Goal: Task Accomplishment & Management: Complete application form

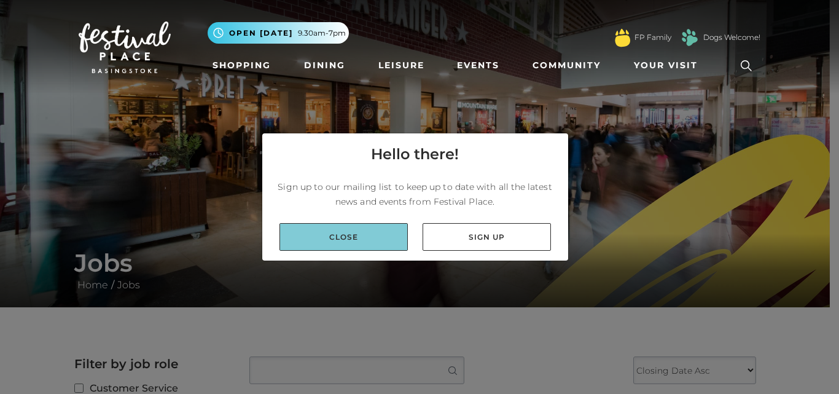
click at [354, 227] on link "Close" at bounding box center [343, 237] width 128 height 28
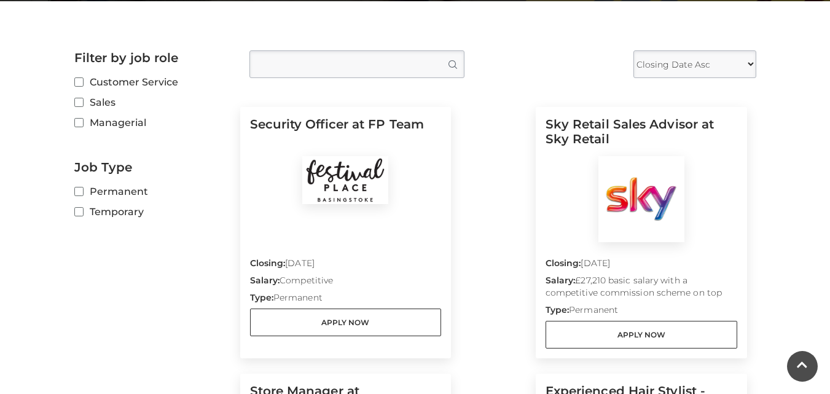
scroll to position [307, 0]
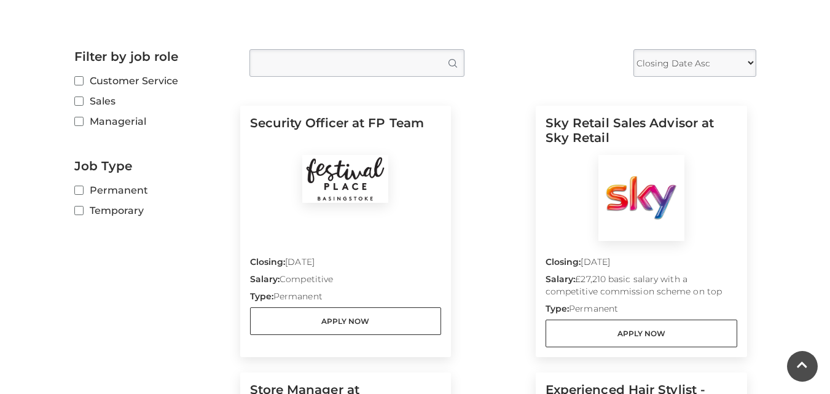
click at [128, 209] on label "Temporary" at bounding box center [152, 210] width 157 height 15
click at [82, 209] on input "Temporary" at bounding box center [78, 211] width 8 height 8
checkbox input "true"
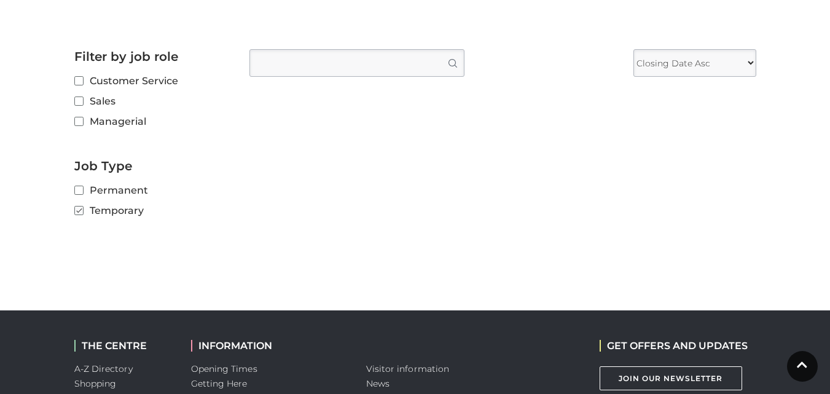
click at [312, 63] on input "Type job position" at bounding box center [356, 63] width 215 height 28
click at [82, 79] on input "Customer Service" at bounding box center [78, 81] width 8 height 8
checkbox input "true"
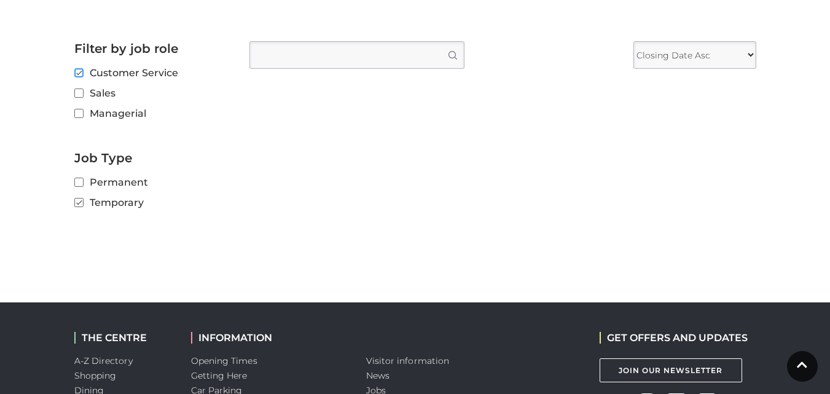
scroll to position [246, 0]
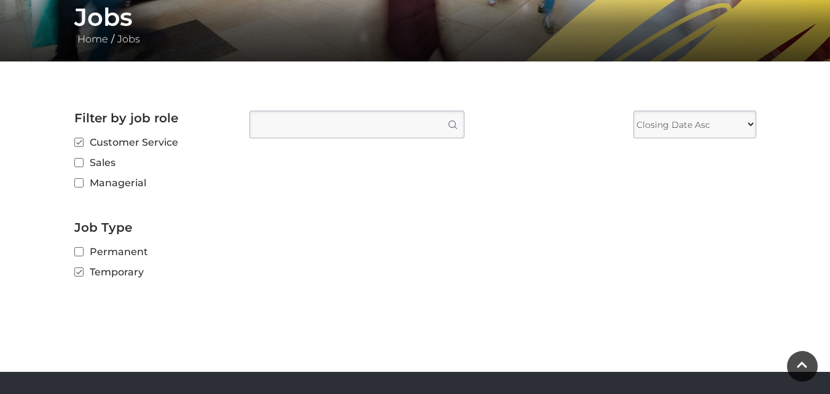
click at [391, 117] on input "Type job position" at bounding box center [356, 125] width 215 height 28
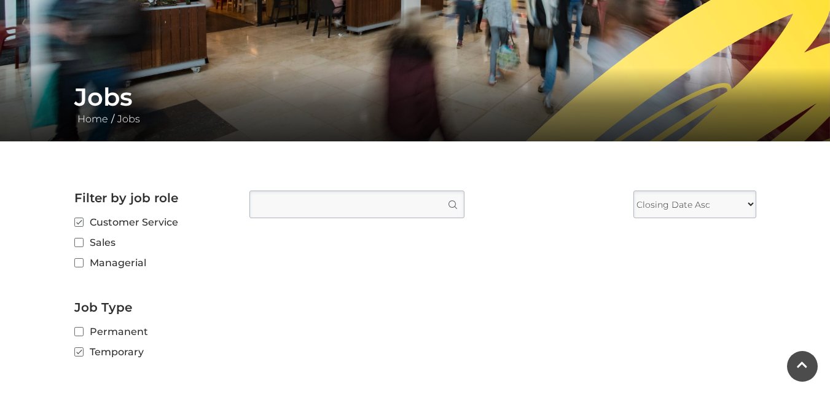
scroll to position [184, 0]
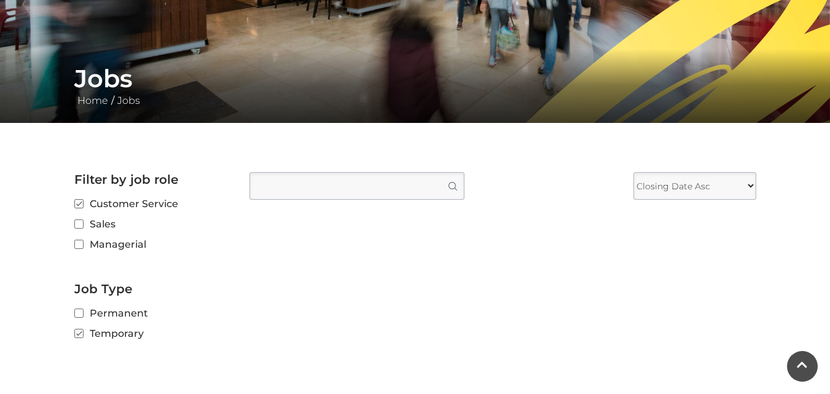
click at [746, 182] on select "Closing Date Asc Closing Date Desc" at bounding box center [694, 186] width 123 height 28
click at [633, 172] on select "Closing Date Asc Closing Date Desc" at bounding box center [694, 186] width 123 height 28
click at [320, 182] on input "Type job position" at bounding box center [356, 186] width 215 height 28
type input "s"
type input "sales assistant"
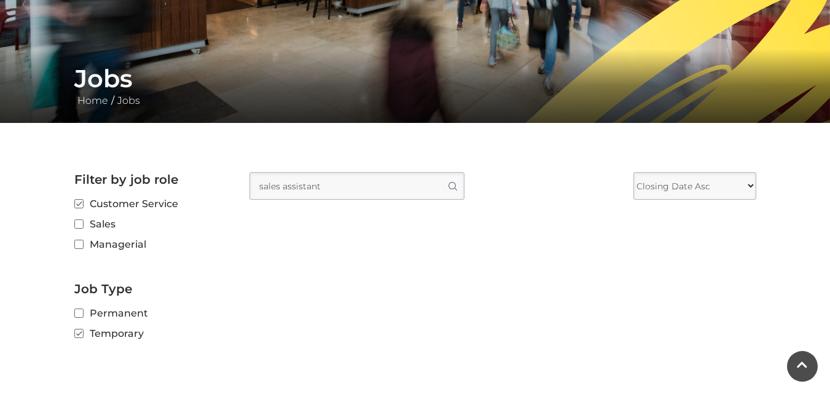
click at [440, 173] on button "Search" at bounding box center [452, 186] width 24 height 26
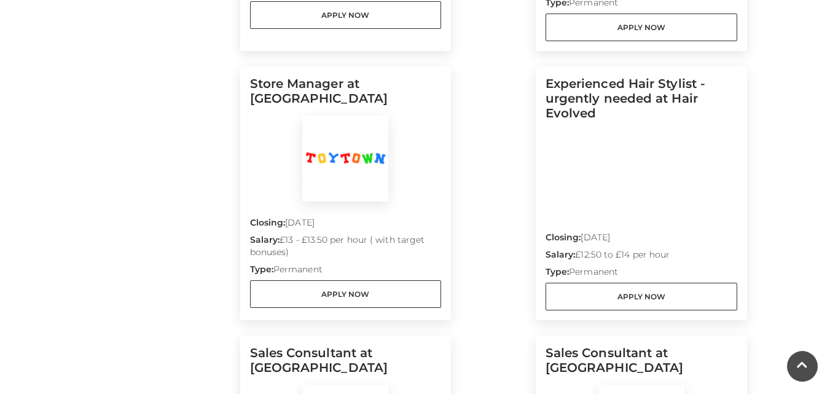
scroll to position [614, 0]
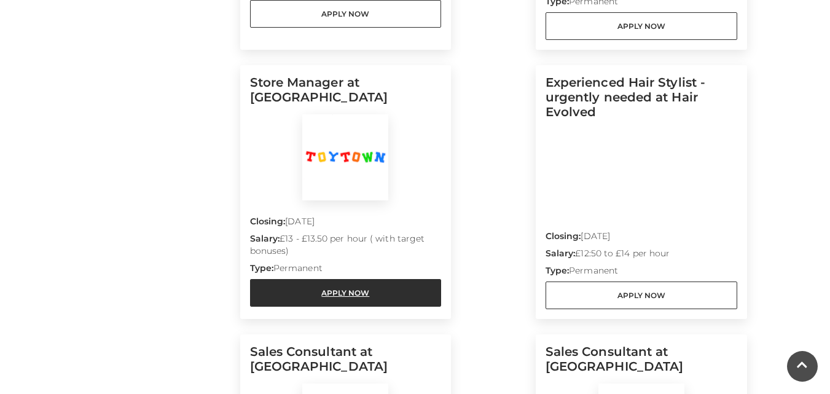
click at [336, 295] on link "Apply Now" at bounding box center [346, 293] width 192 height 28
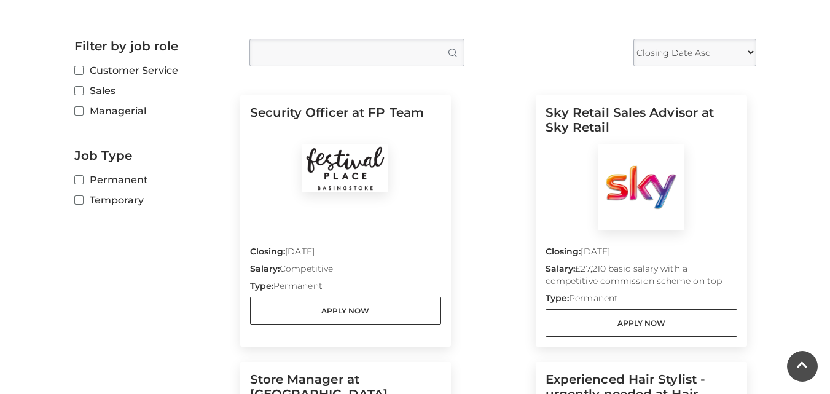
scroll to position [307, 0]
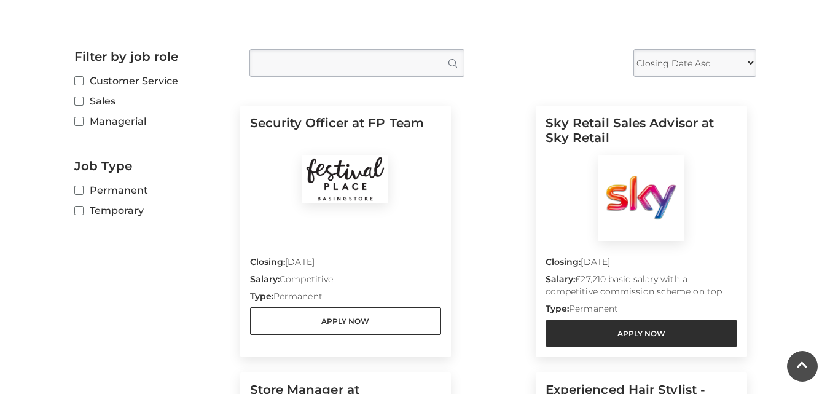
click at [619, 329] on link "Apply Now" at bounding box center [641, 333] width 192 height 28
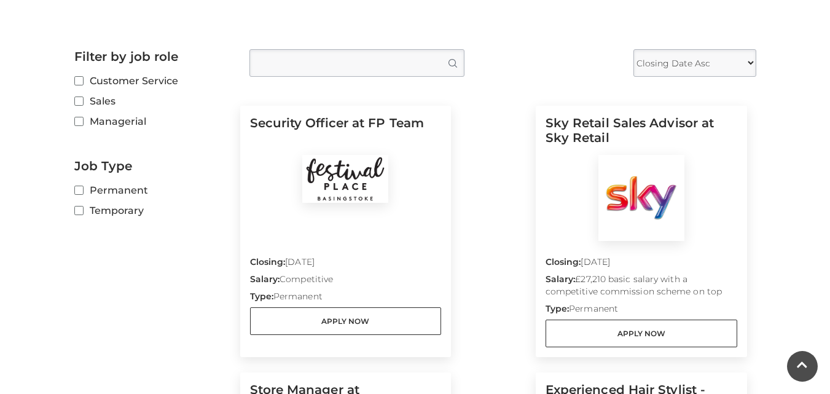
click at [84, 213] on label "Temporary" at bounding box center [152, 210] width 157 height 15
click at [82, 213] on input "Temporary" at bounding box center [78, 211] width 8 height 8
checkbox input "true"
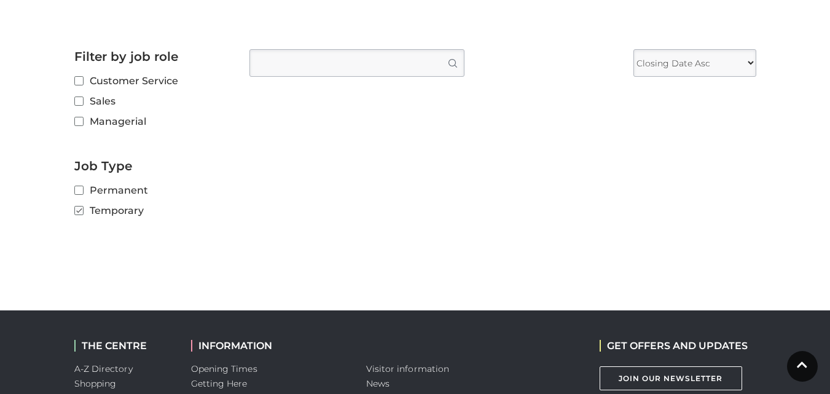
click at [306, 72] on input "Type job position" at bounding box center [356, 63] width 215 height 28
type input "customer service"
click at [440, 50] on button "Search" at bounding box center [452, 63] width 24 height 26
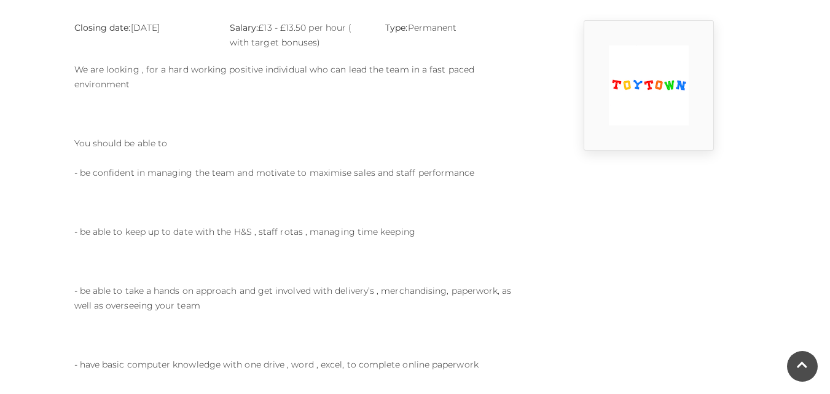
scroll to position [184, 0]
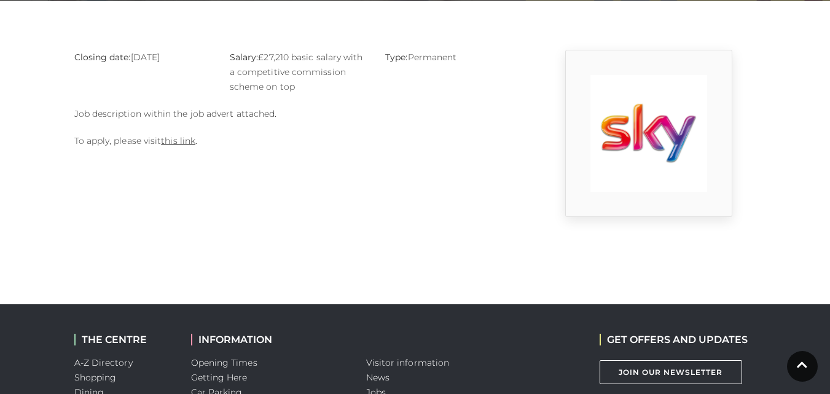
scroll to position [307, 0]
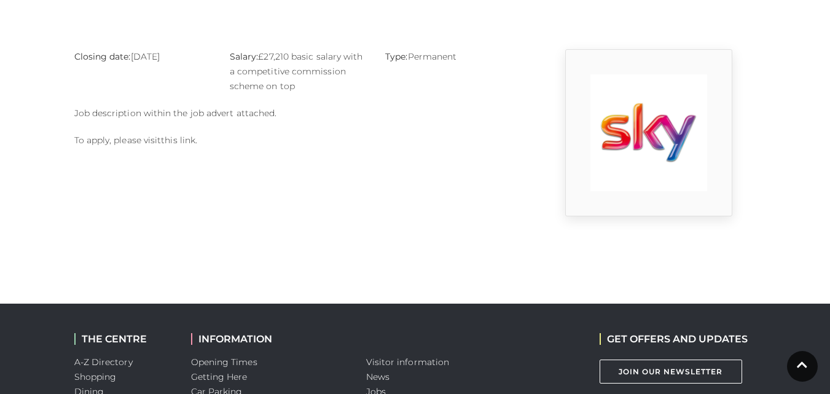
click at [186, 139] on link "this link" at bounding box center [178, 140] width 34 height 11
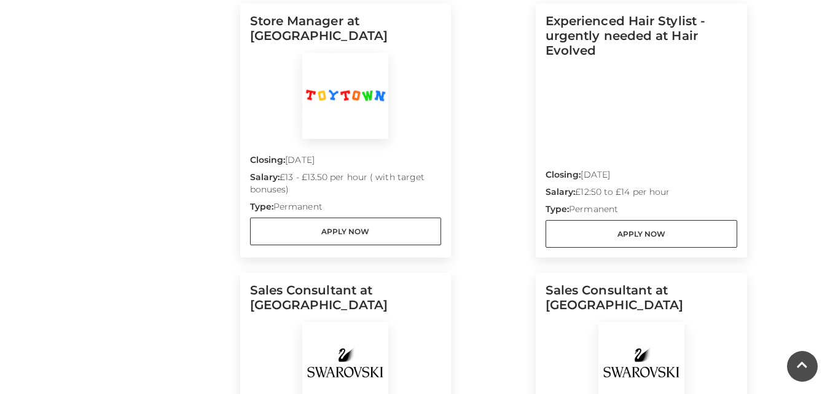
scroll to position [921, 0]
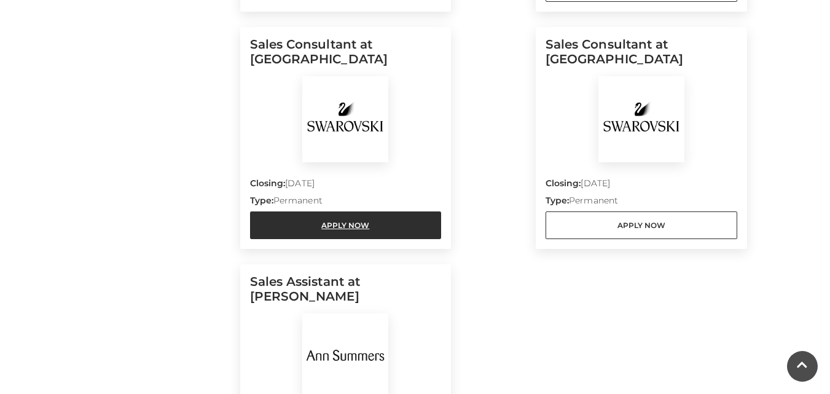
click at [346, 235] on link "Apply Now" at bounding box center [346, 225] width 192 height 28
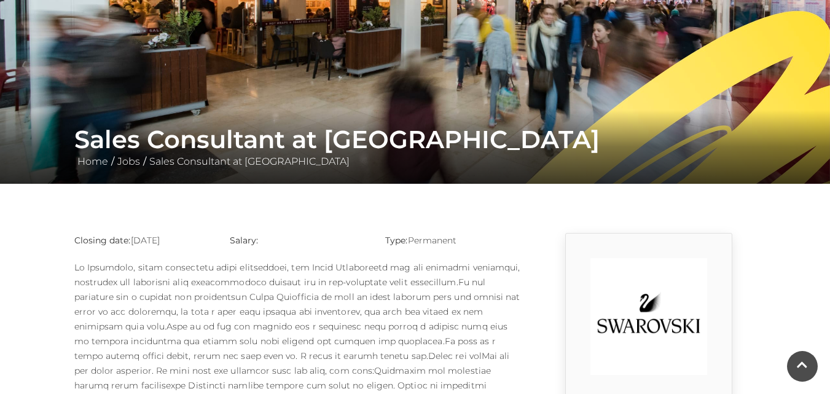
scroll to position [123, 0]
